Goal: Transaction & Acquisition: Purchase product/service

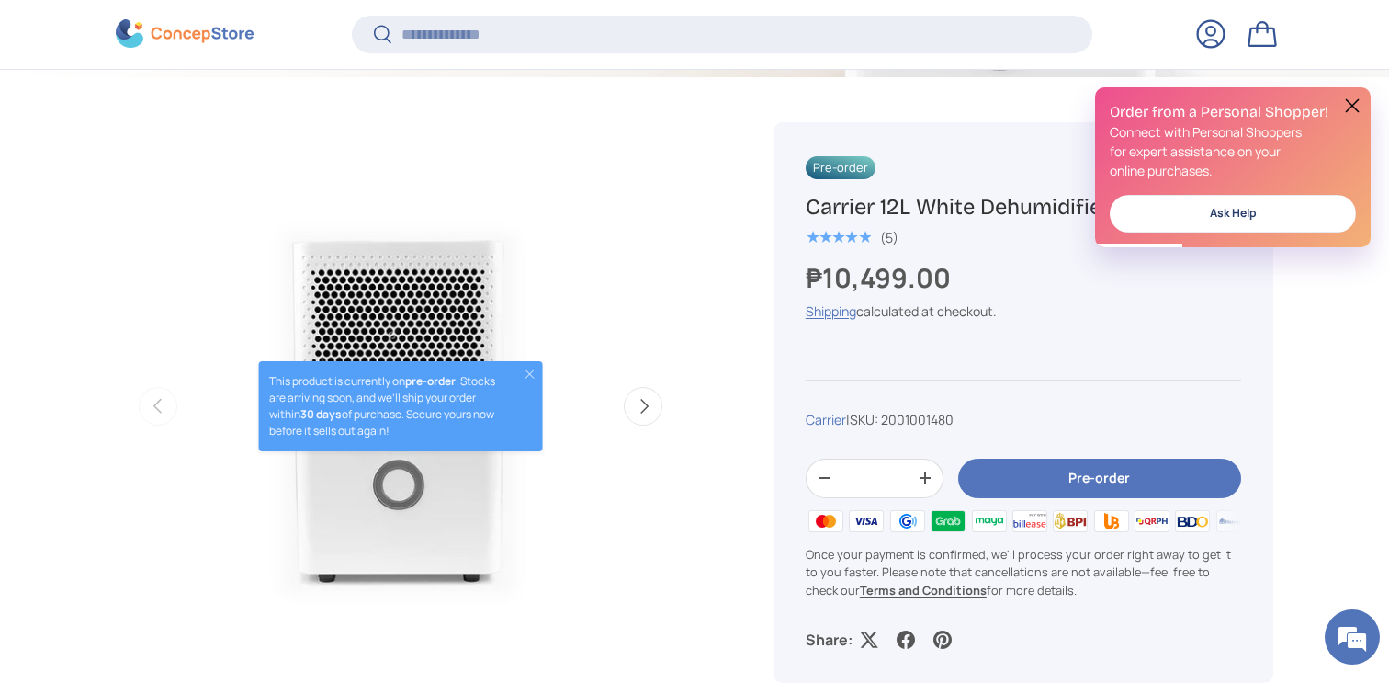
click at [628, 311] on img "Gallery Viewer" at bounding box center [401, 406] width 570 height 570
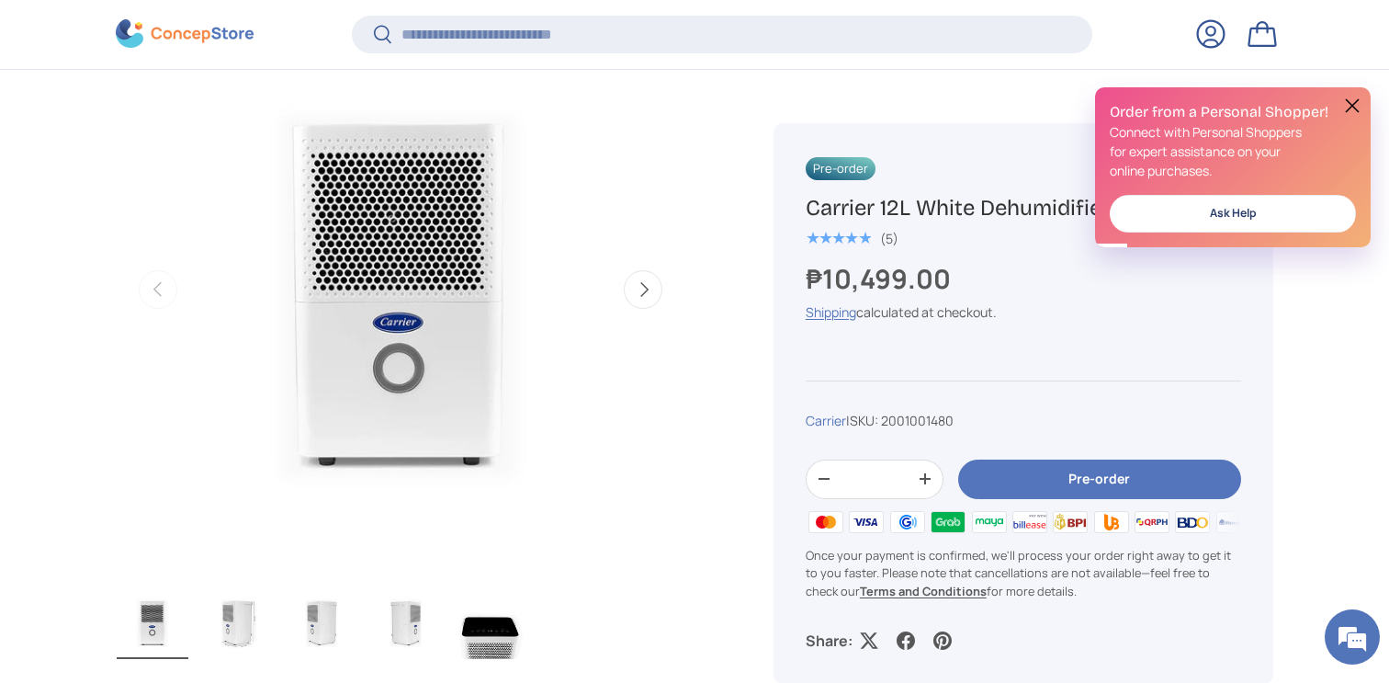
scroll to position [816, 0]
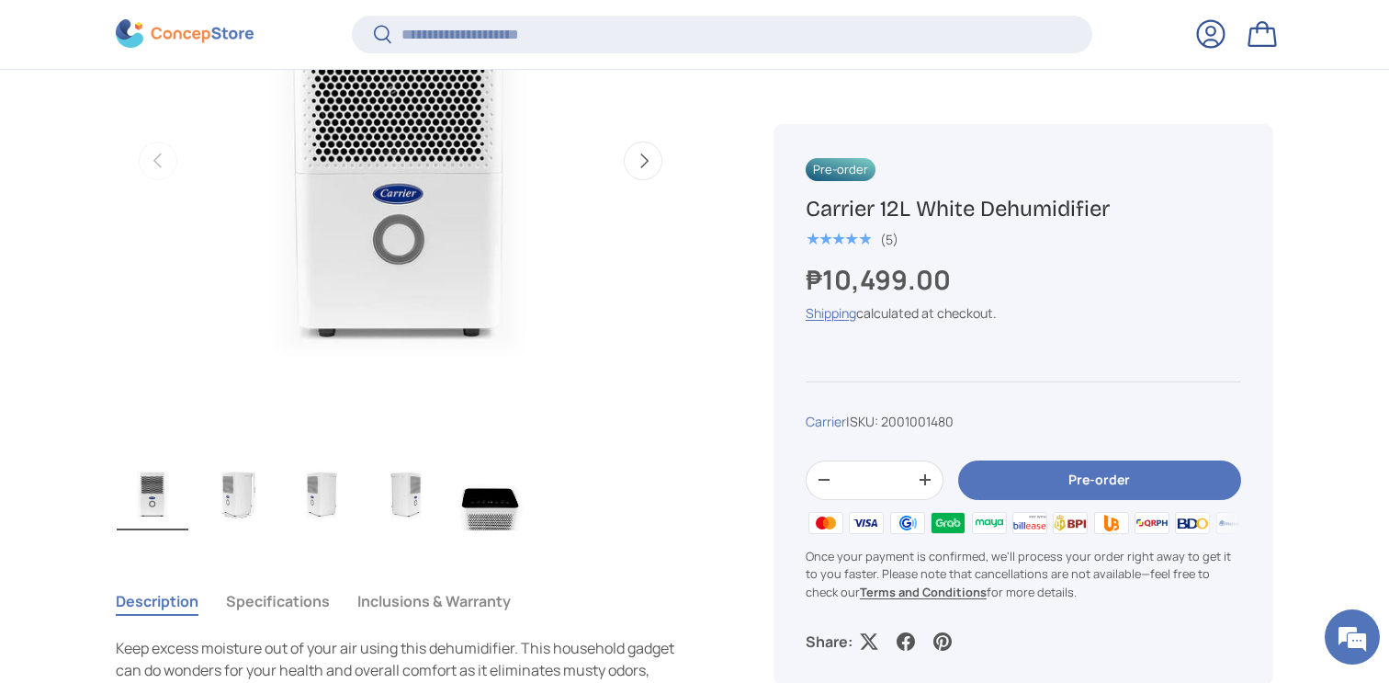
click at [393, 493] on img "Gallery Viewer" at bounding box center [406, 494] width 72 height 74
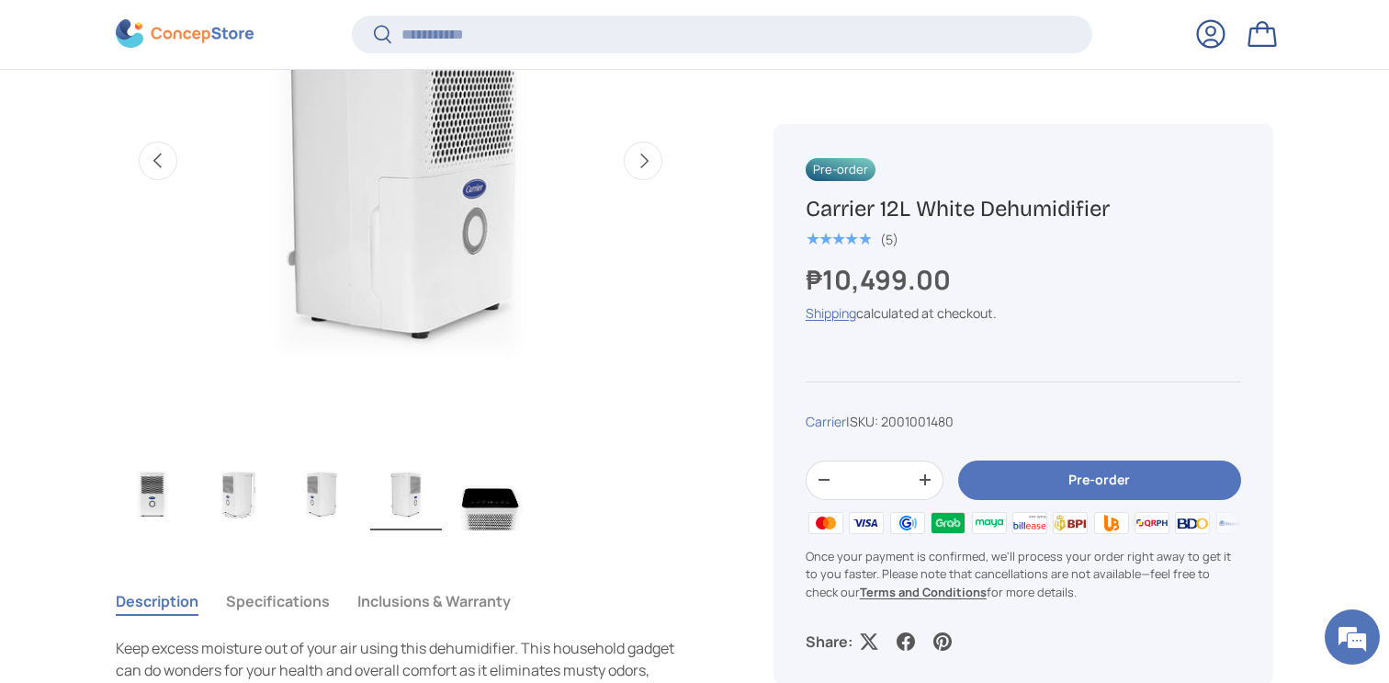
click at [476, 504] on img "Gallery Viewer" at bounding box center [491, 494] width 72 height 74
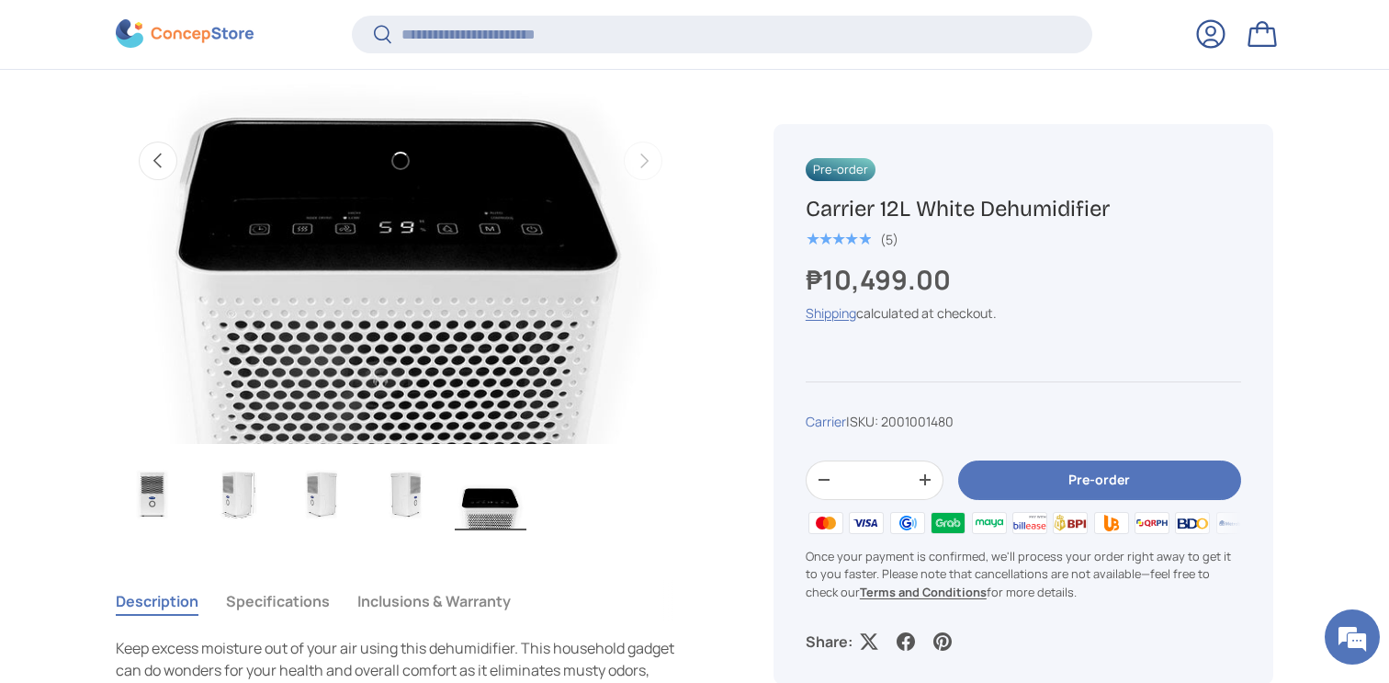
click at [406, 256] on img "Gallery Viewer" at bounding box center [401, 161] width 570 height 570
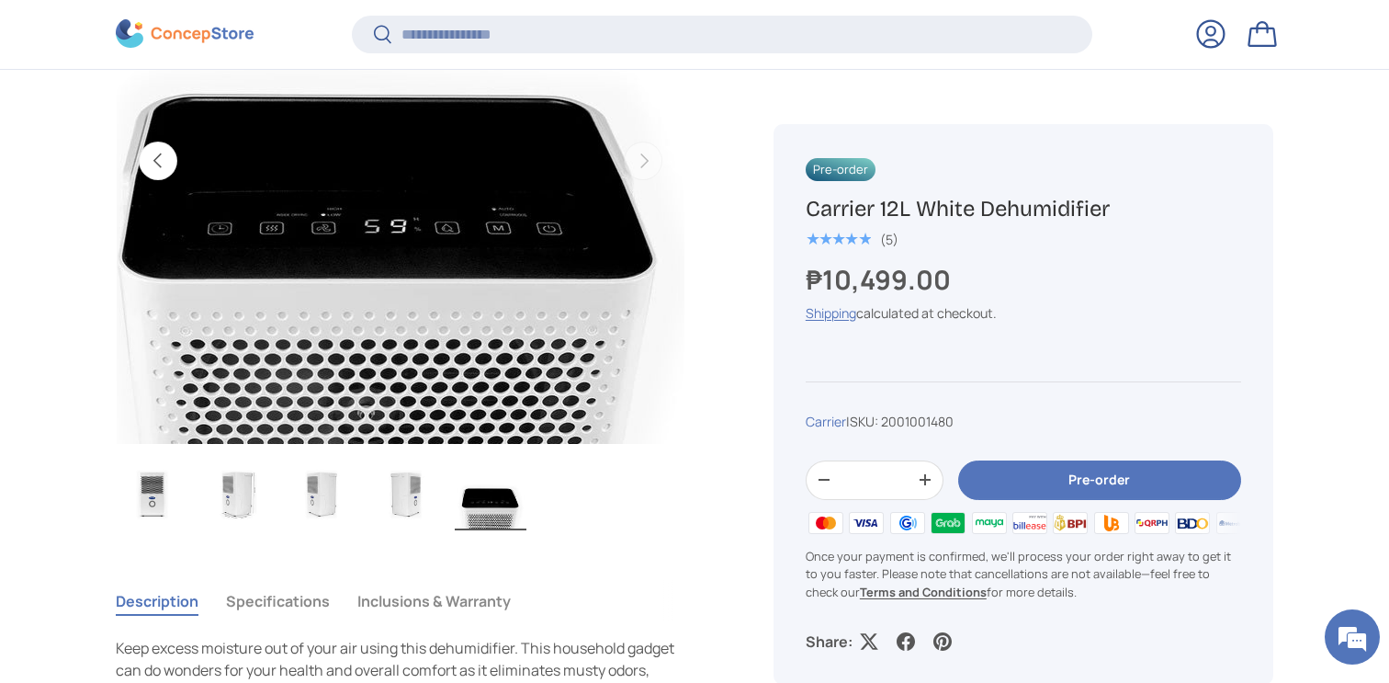
click at [448, 231] on img "Gallery Viewer" at bounding box center [401, 161] width 570 height 570
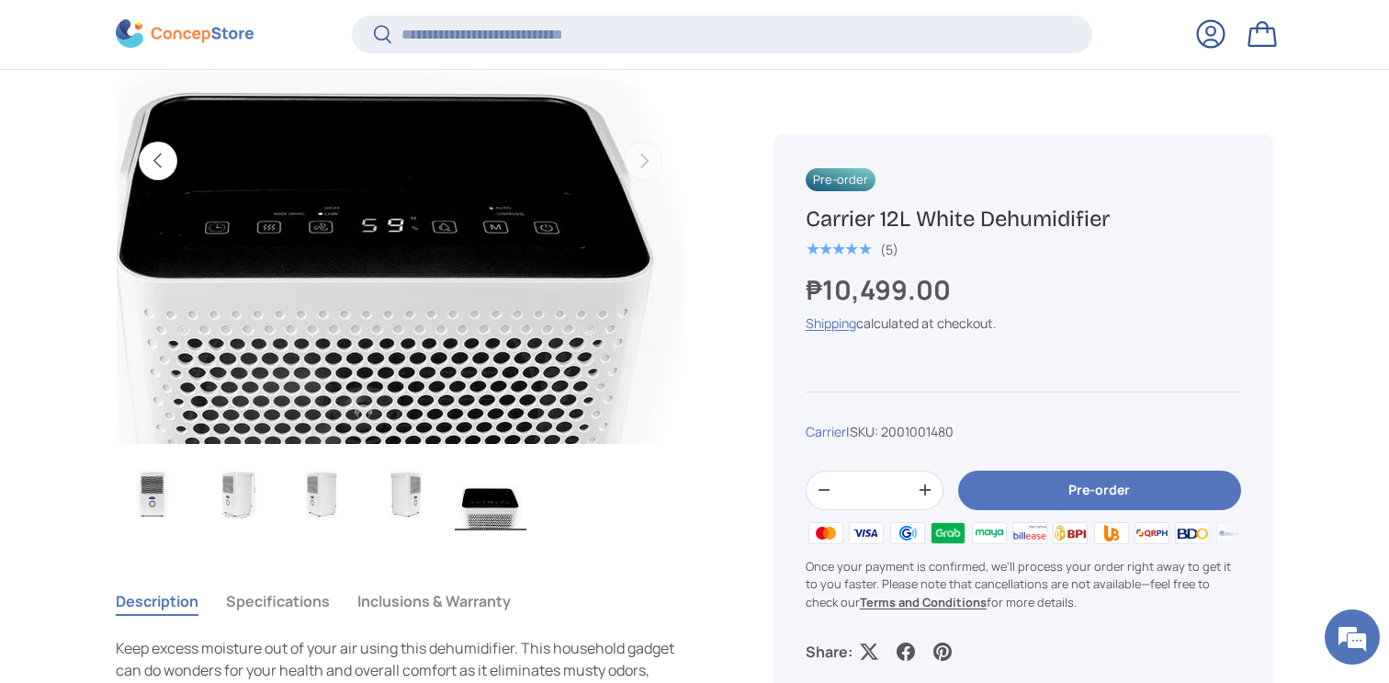
scroll to position [747, 0]
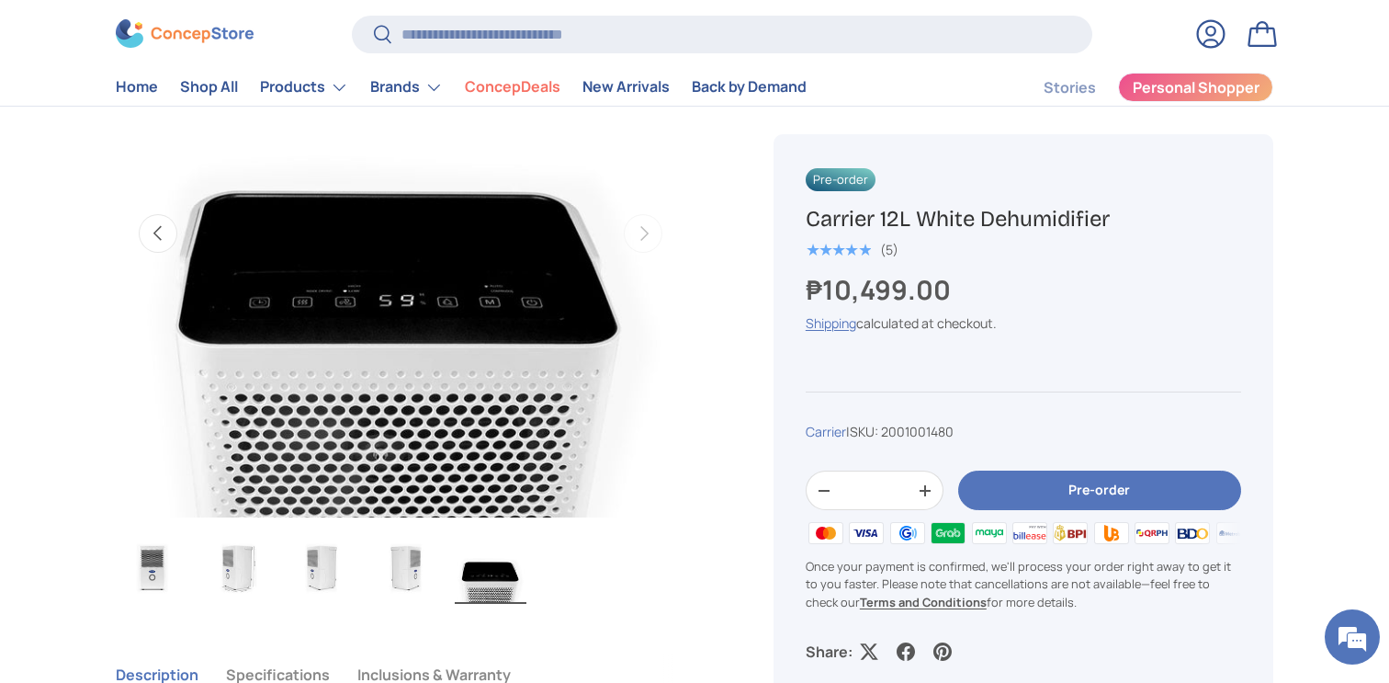
click at [400, 576] on img "Gallery Viewer" at bounding box center [406, 567] width 72 height 74
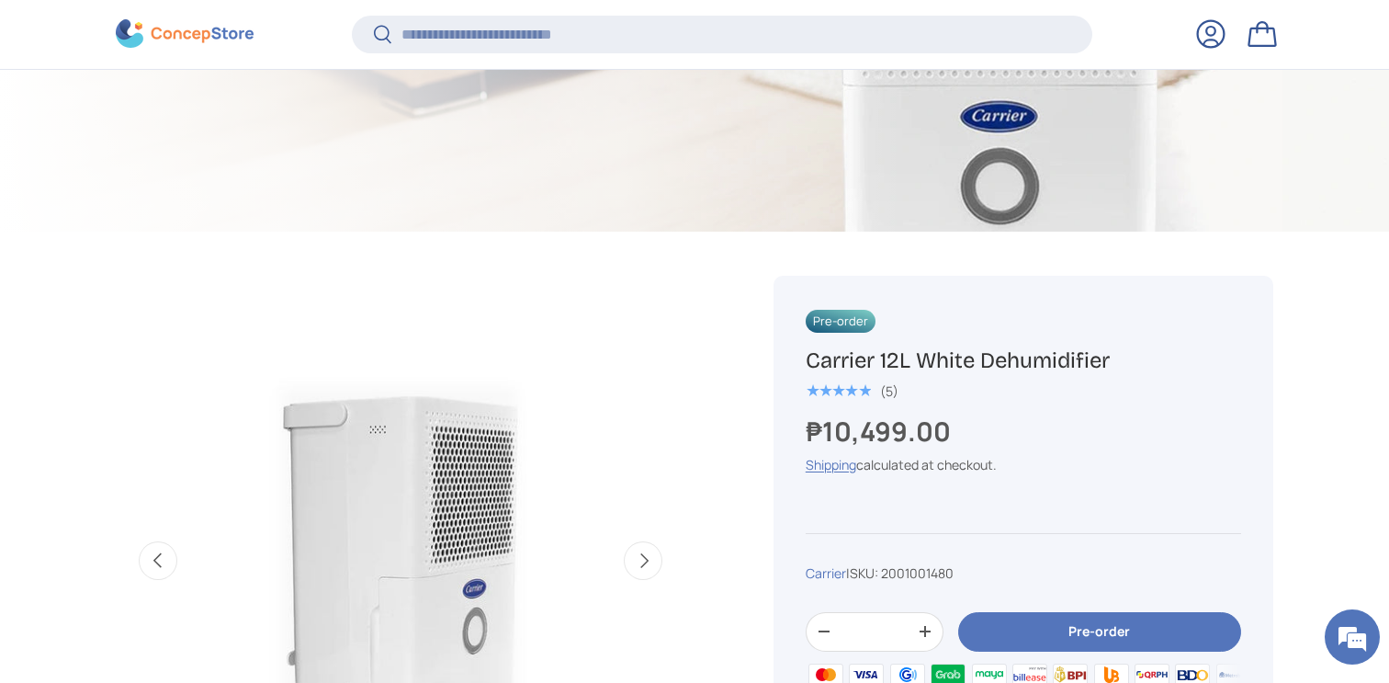
scroll to position [418, 0]
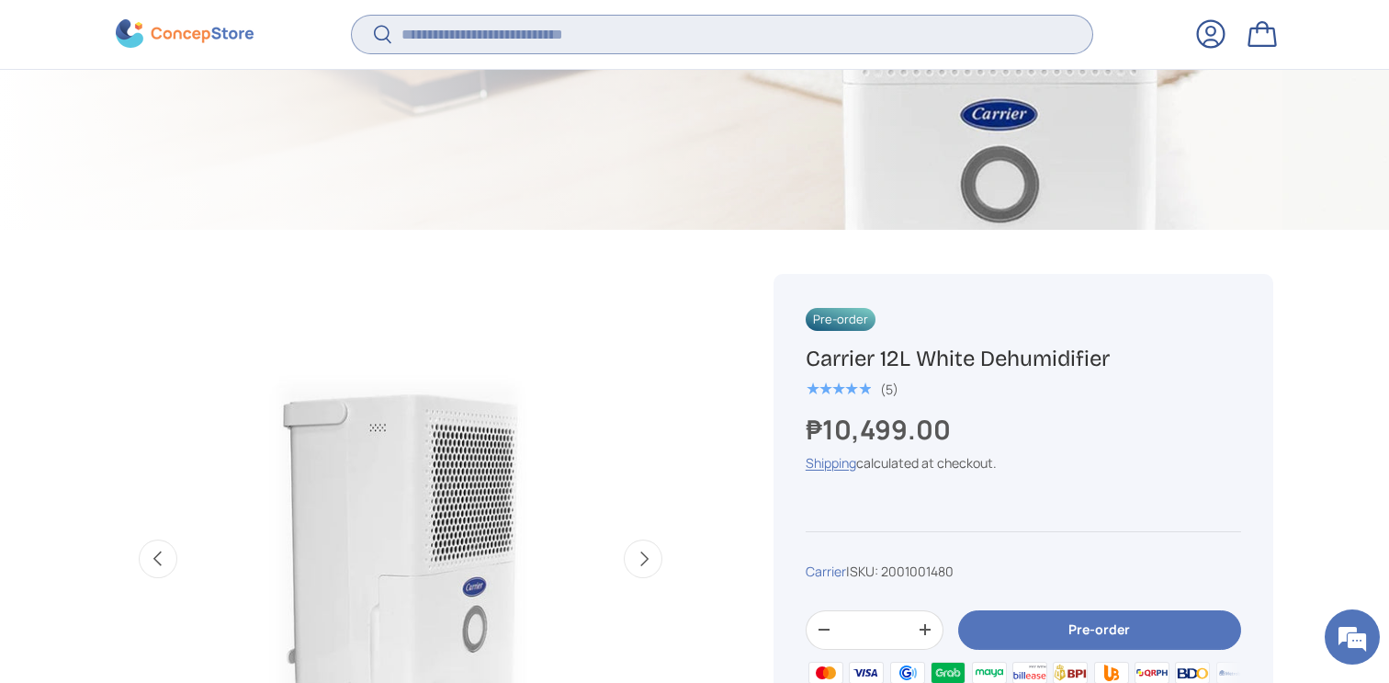
click at [480, 48] on input "Search" at bounding box center [722, 35] width 741 height 38
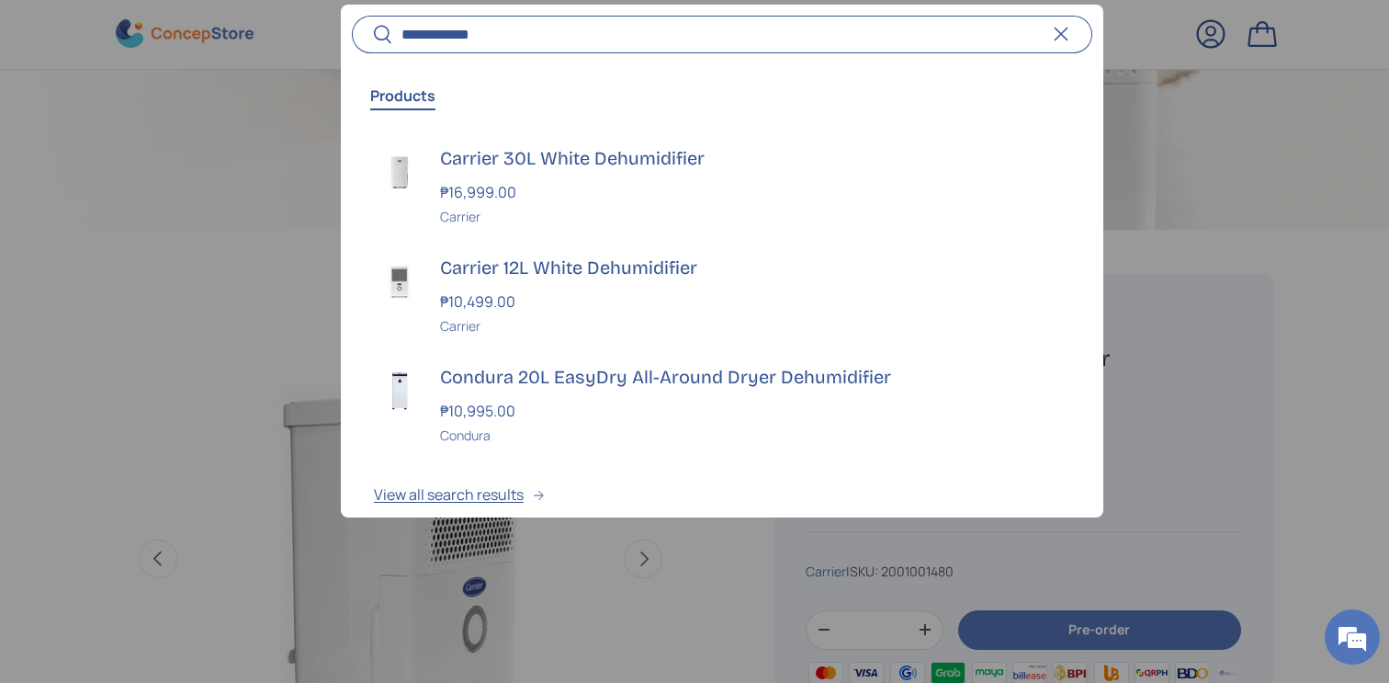
type input "**********"
click at [352, 15] on button "Search" at bounding box center [372, 36] width 41 height 43
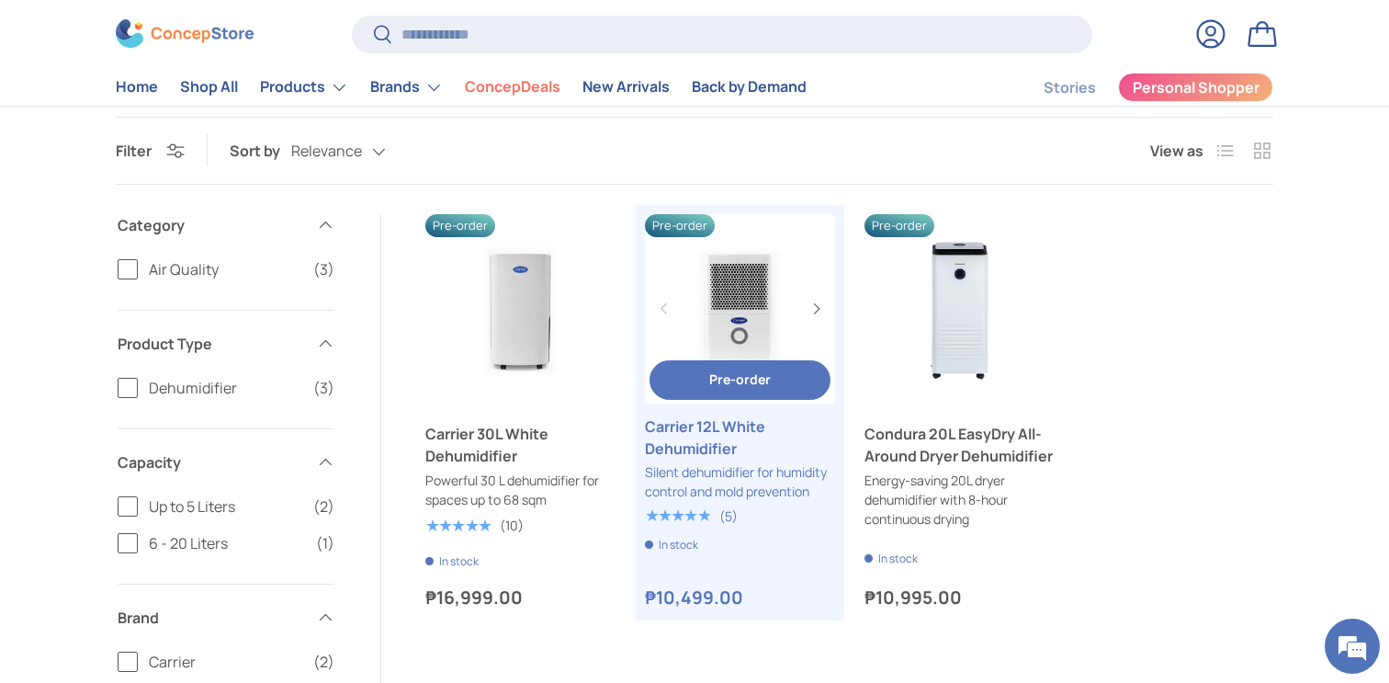
scroll to position [168, 0]
click at [774, 391] on button "Pre-order Pre-order" at bounding box center [740, 379] width 181 height 40
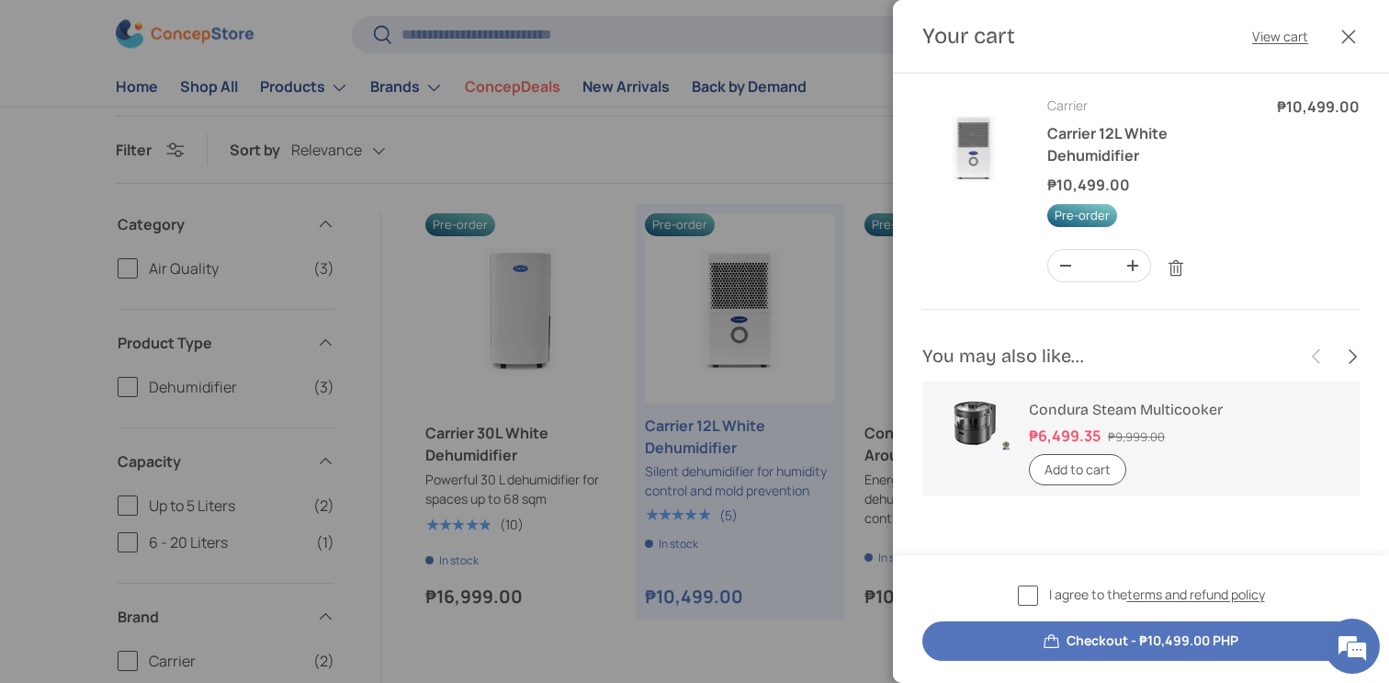
click at [1038, 592] on label "I agree to the terms and refund policy" at bounding box center [1141, 594] width 247 height 21
